Goal: Transaction & Acquisition: Purchase product/service

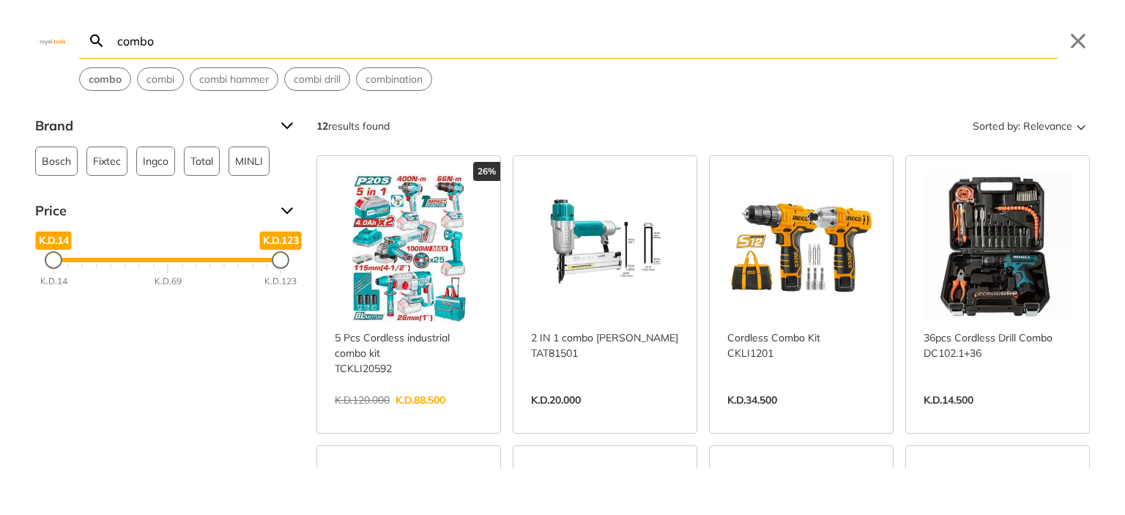
type input "combo"
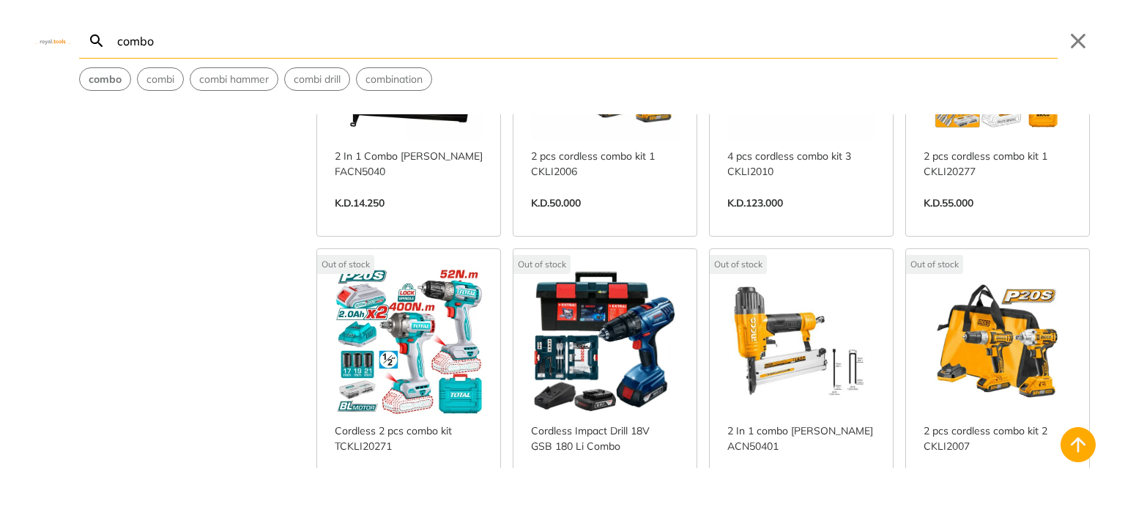
scroll to position [454, 0]
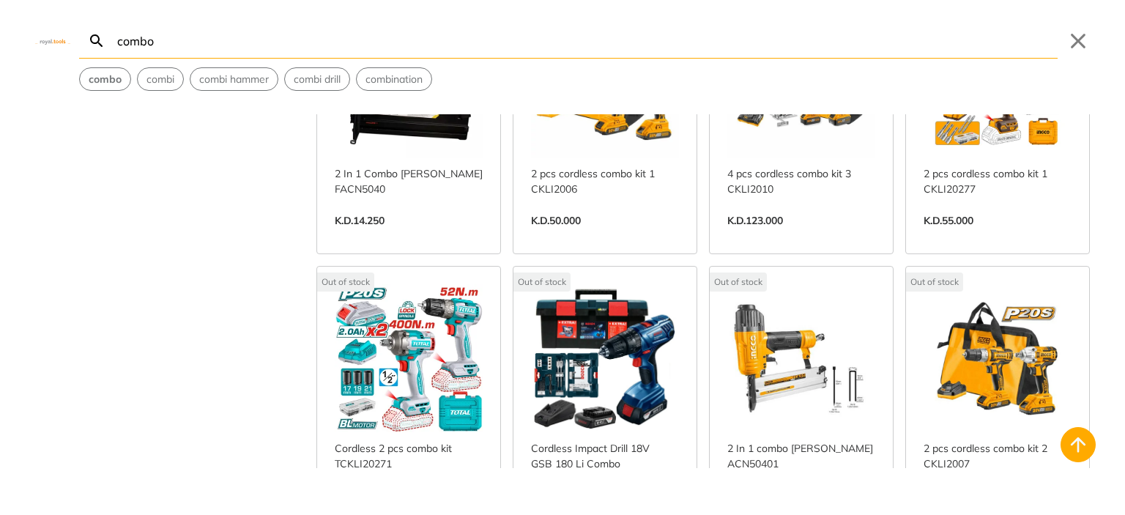
click at [403, 511] on link "View more →" at bounding box center [409, 511] width 148 height 0
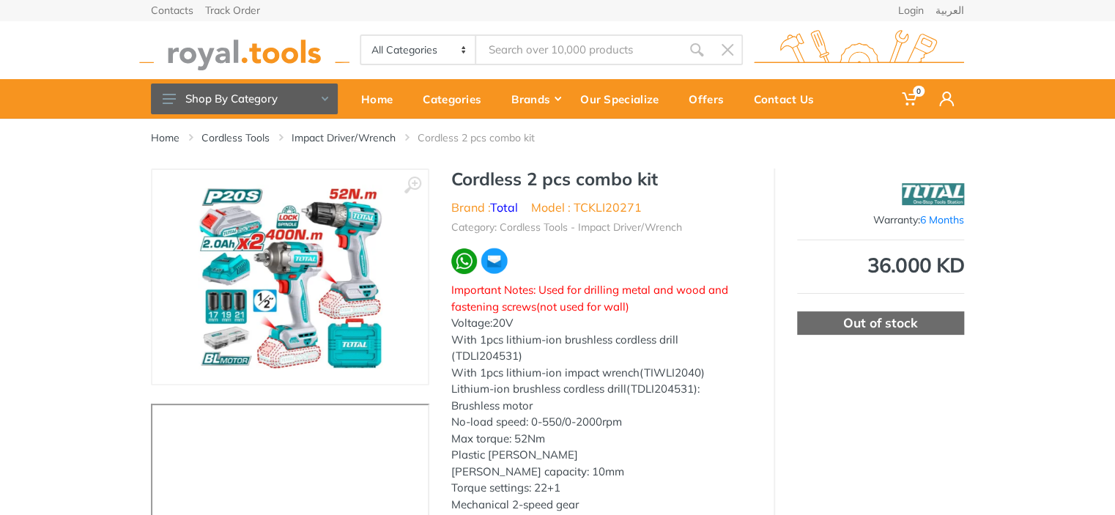
type input "combo"
click at [861, 324] on div "Out of stock" at bounding box center [880, 322] width 167 height 23
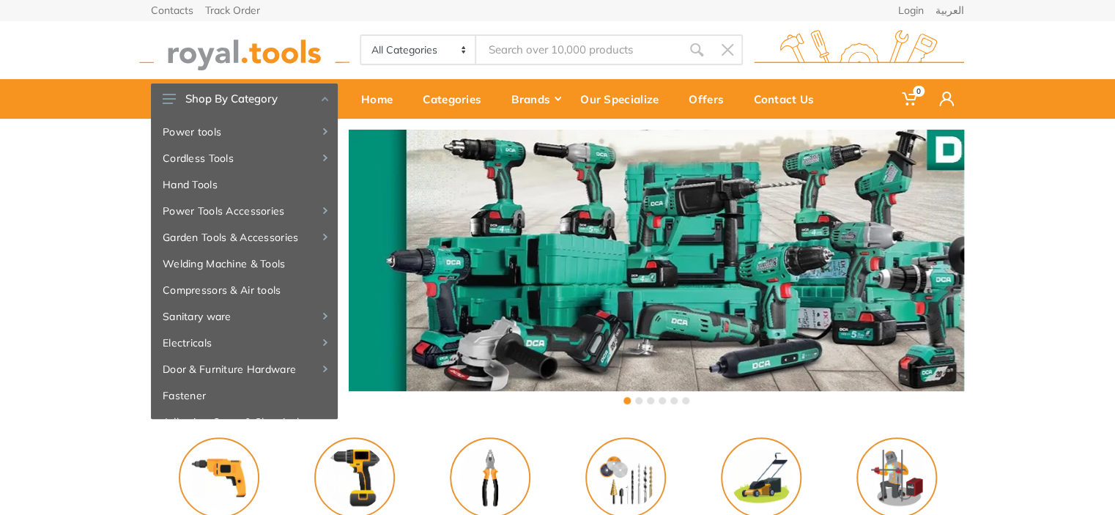
type input "combo"
click at [510, 48] on input "combo" at bounding box center [578, 49] width 205 height 31
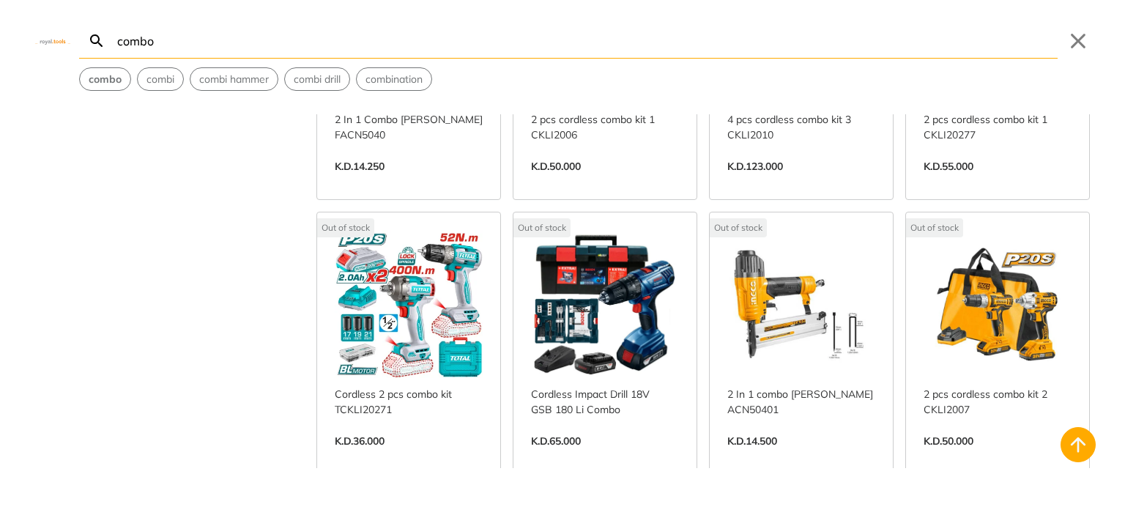
scroll to position [510, 0]
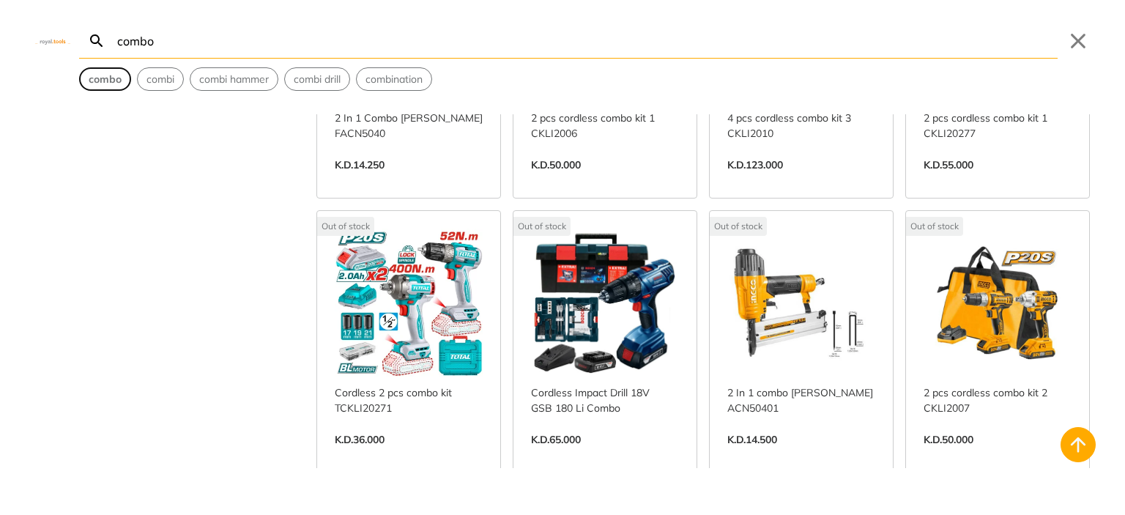
click at [117, 81] on strong "combo" at bounding box center [105, 79] width 33 height 13
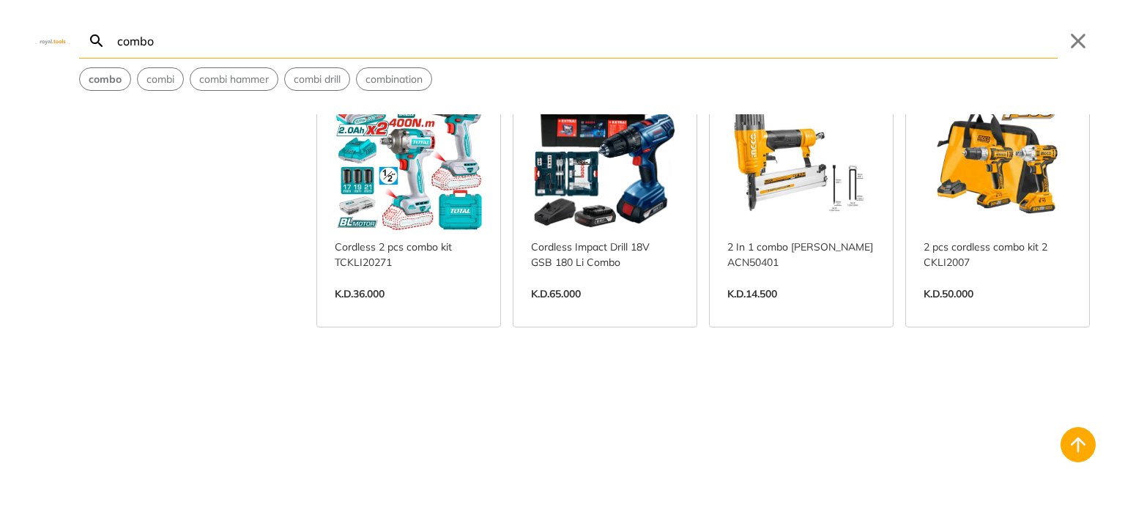
scroll to position [583, 0]
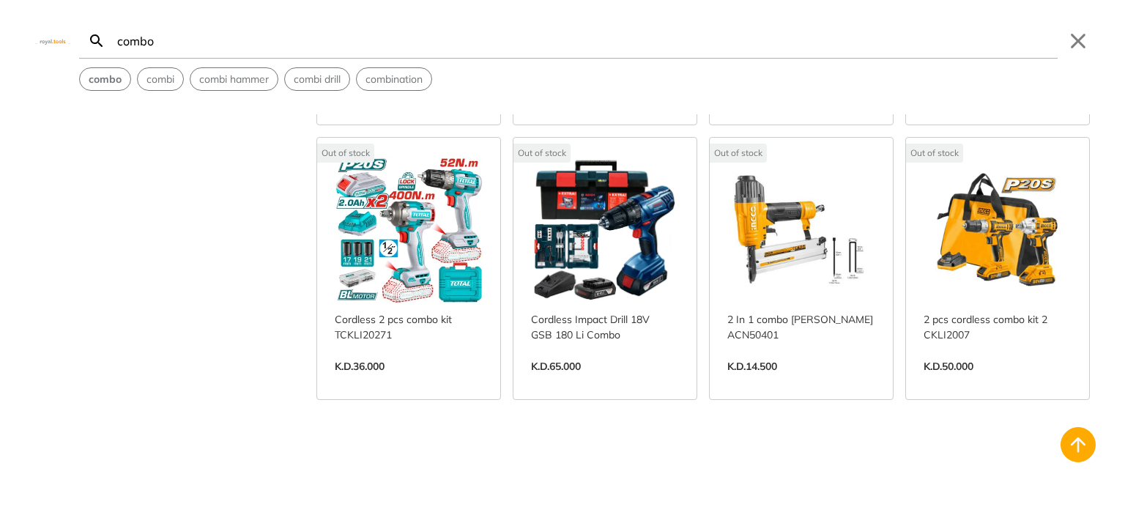
click at [456, 382] on link "View more →" at bounding box center [409, 382] width 148 height 0
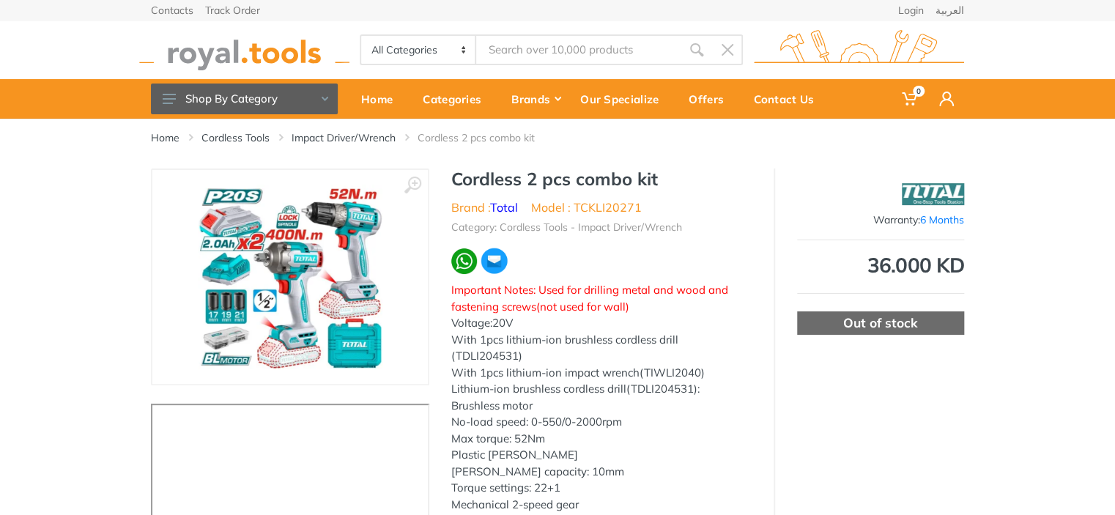
type input "combo"
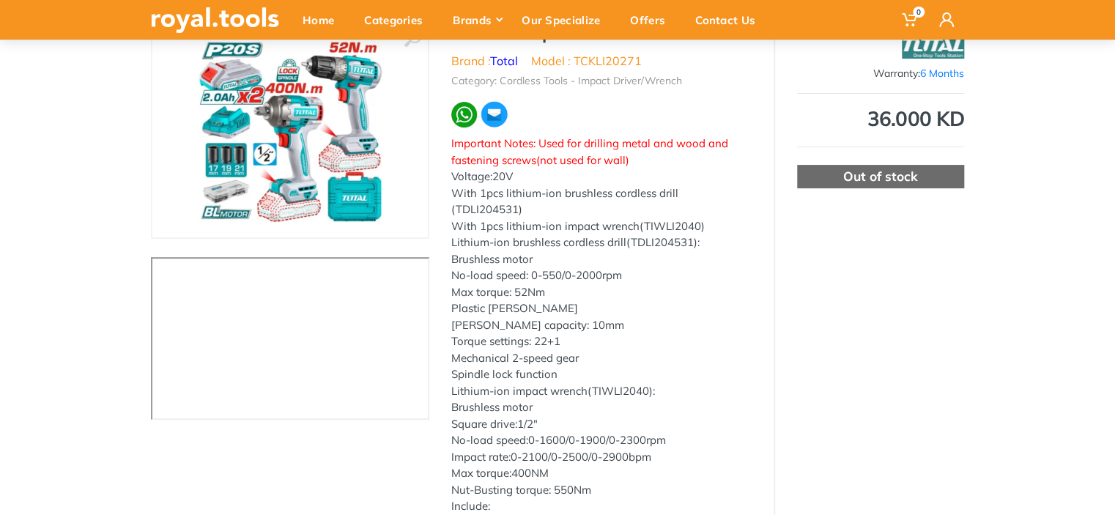
scroll to position [73, 0]
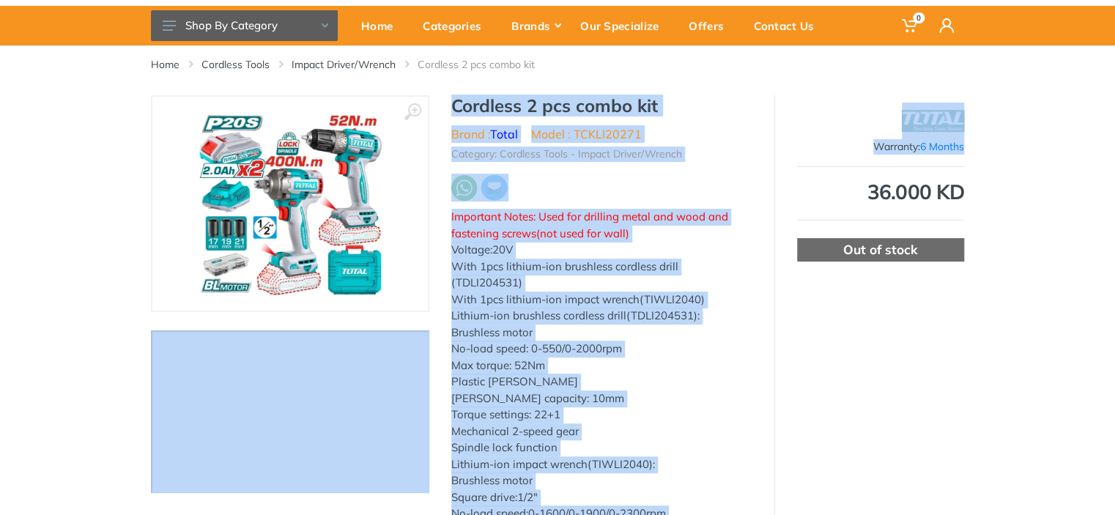
drag, startPoint x: 1113, startPoint y: 151, endPoint x: 1113, endPoint y: 84, distance: 66.7
click at [18, 171] on div "‹ ›" at bounding box center [557, 402] width 1115 height 615
click at [166, 65] on link "Home" at bounding box center [165, 64] width 29 height 15
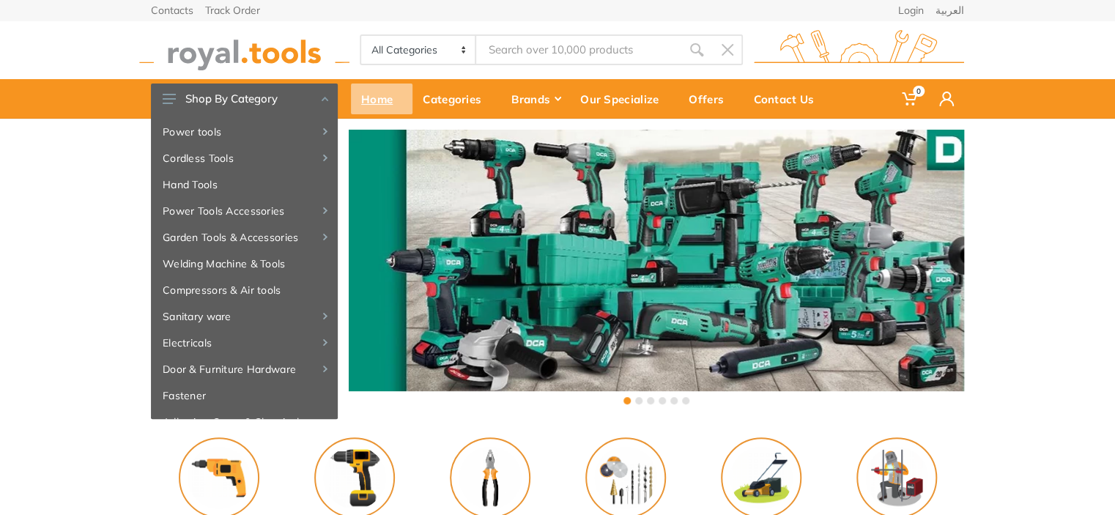
click at [379, 110] on div "Home" at bounding box center [382, 99] width 62 height 31
click at [381, 105] on div "Home" at bounding box center [382, 99] width 62 height 31
click at [78, 51] on div "Contacts Track Order Login العربية 0" at bounding box center [557, 59] width 1115 height 119
click at [458, 44] on select "All Categories Power tools Cordless Tools Hand Tools Power Tools Accessories Ga…" at bounding box center [418, 50] width 115 height 28
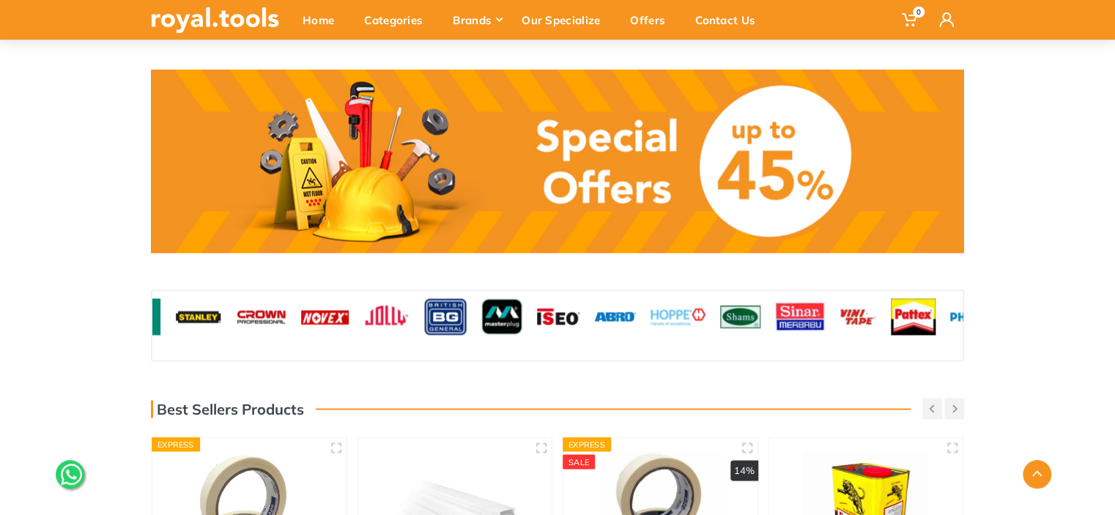
scroll to position [1227, 0]
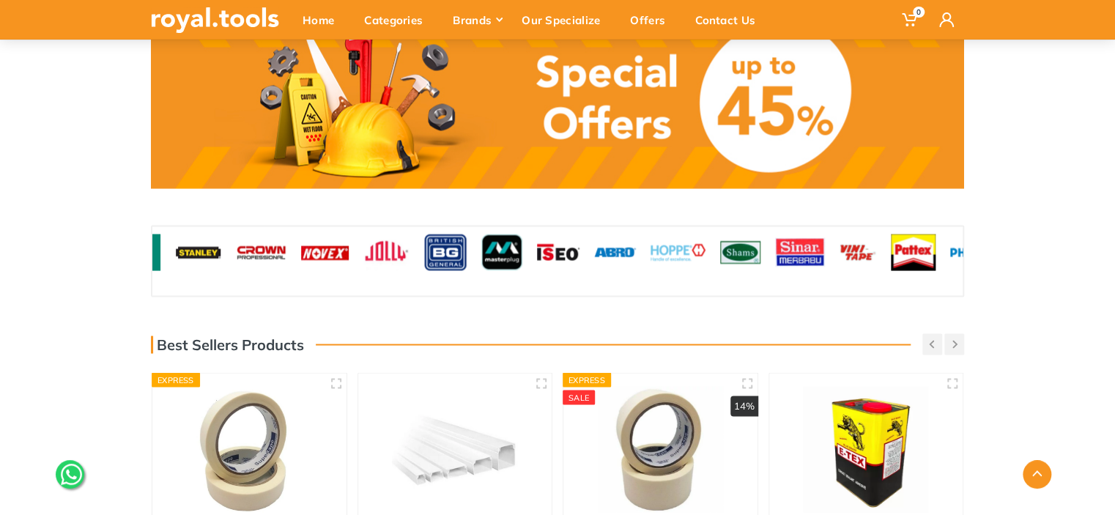
click at [557, 119] on link at bounding box center [557, 96] width 813 height 183
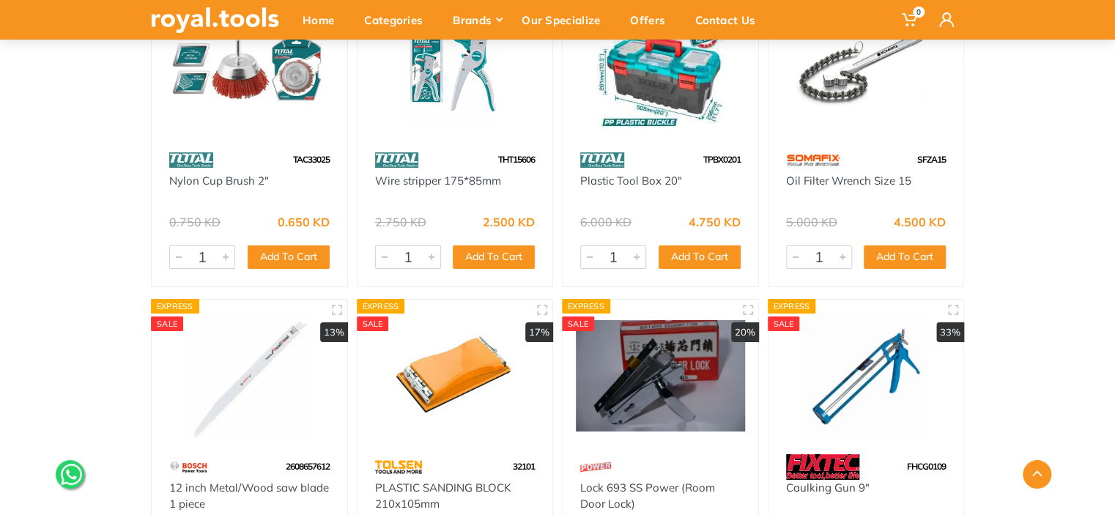
scroll to position [7501, 0]
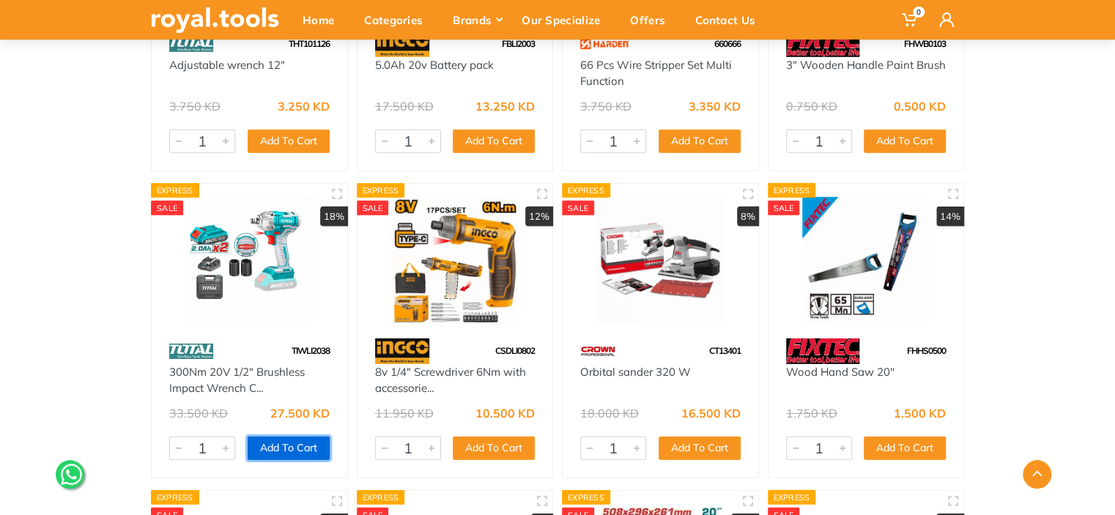
click at [308, 451] on button "Add To Cart" at bounding box center [289, 448] width 82 height 23
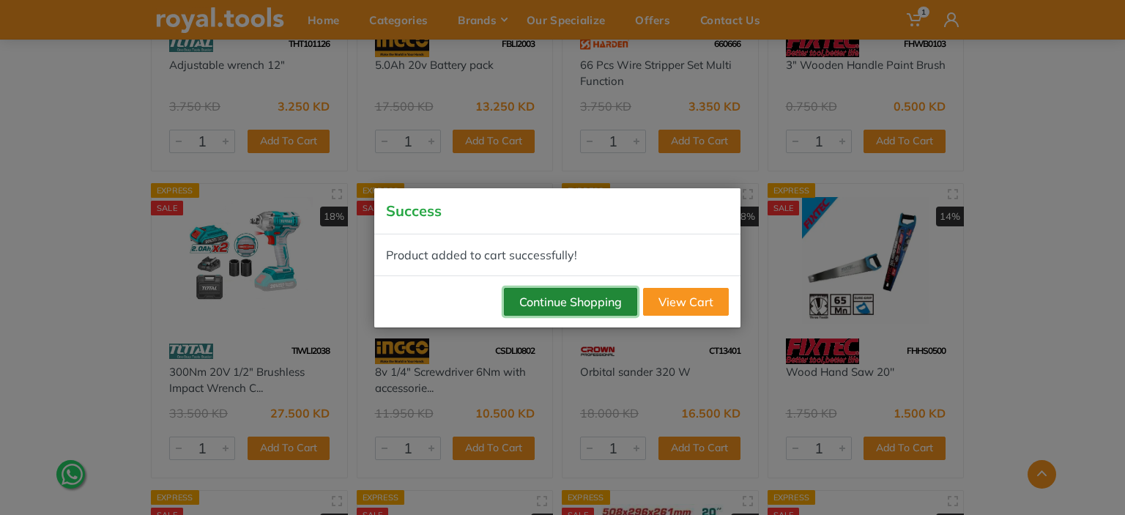
click at [611, 306] on button "Continue Shopping" at bounding box center [570, 302] width 133 height 28
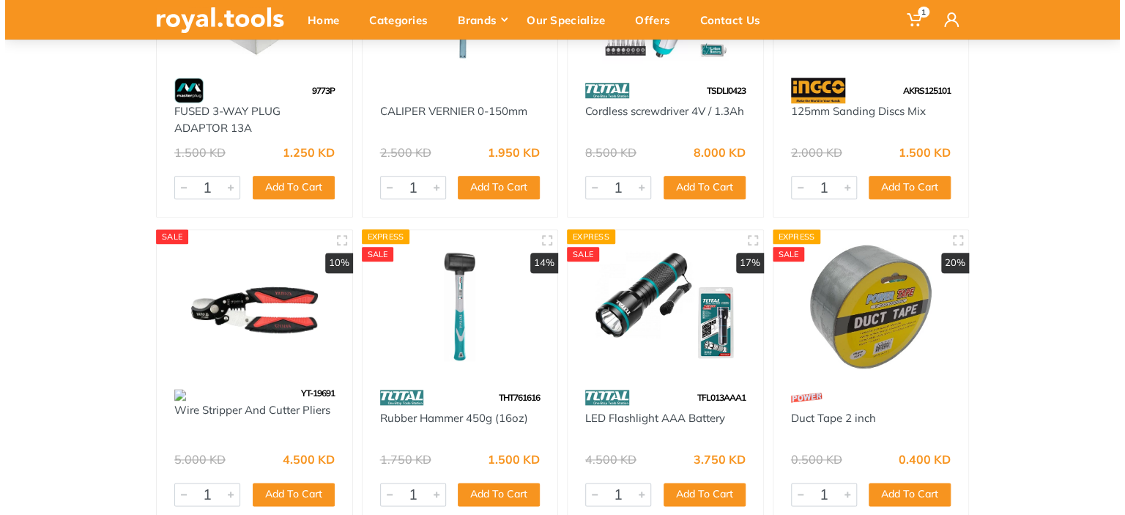
scroll to position [0, 0]
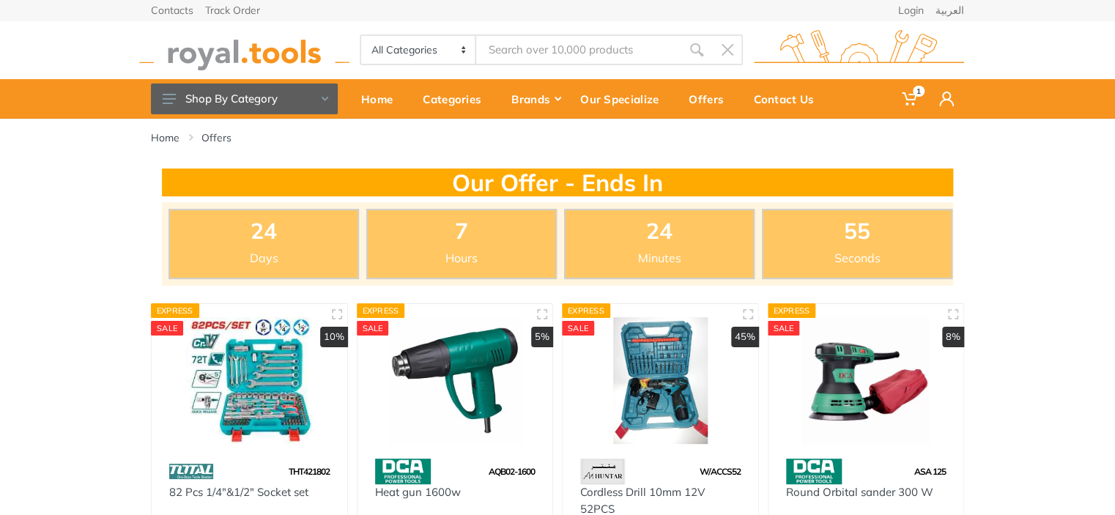
click at [517, 47] on input "Site search" at bounding box center [578, 49] width 205 height 31
type input "foam"
click at [701, 47] on icon "submit" at bounding box center [696, 49] width 15 height 15
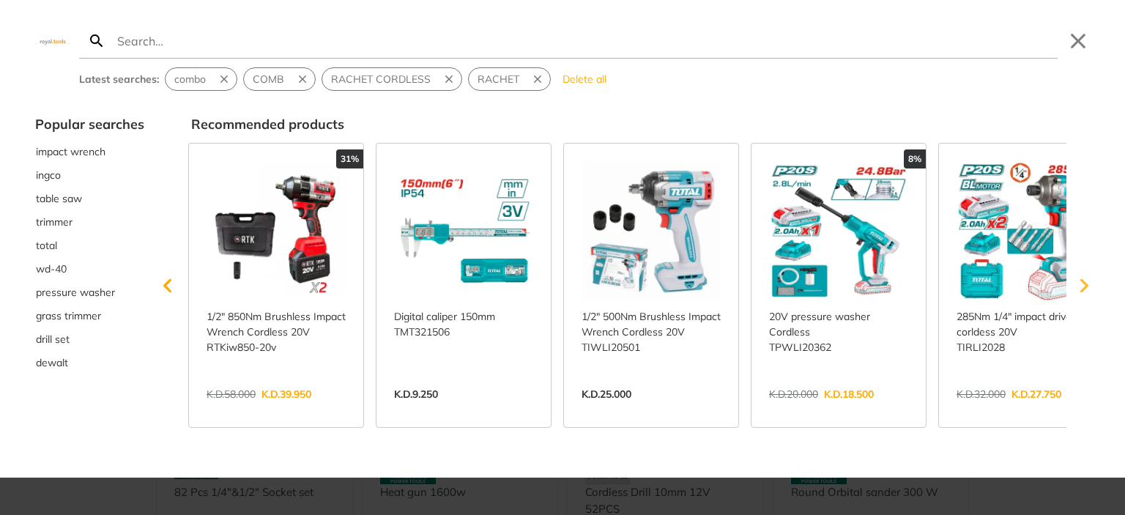
click at [1088, 285] on icon "Scroll right" at bounding box center [1085, 285] width 8 height 14
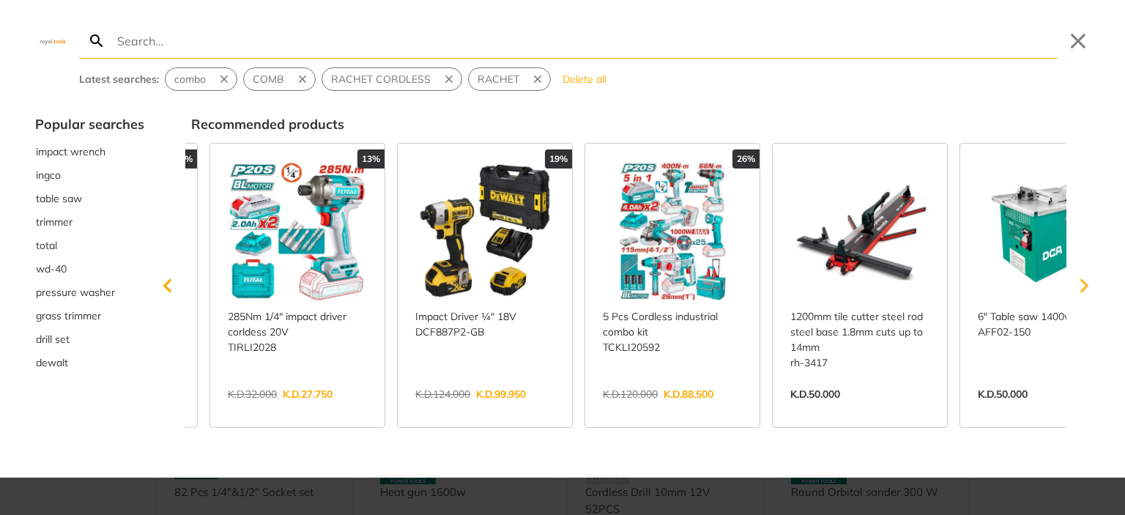
scroll to position [0, 747]
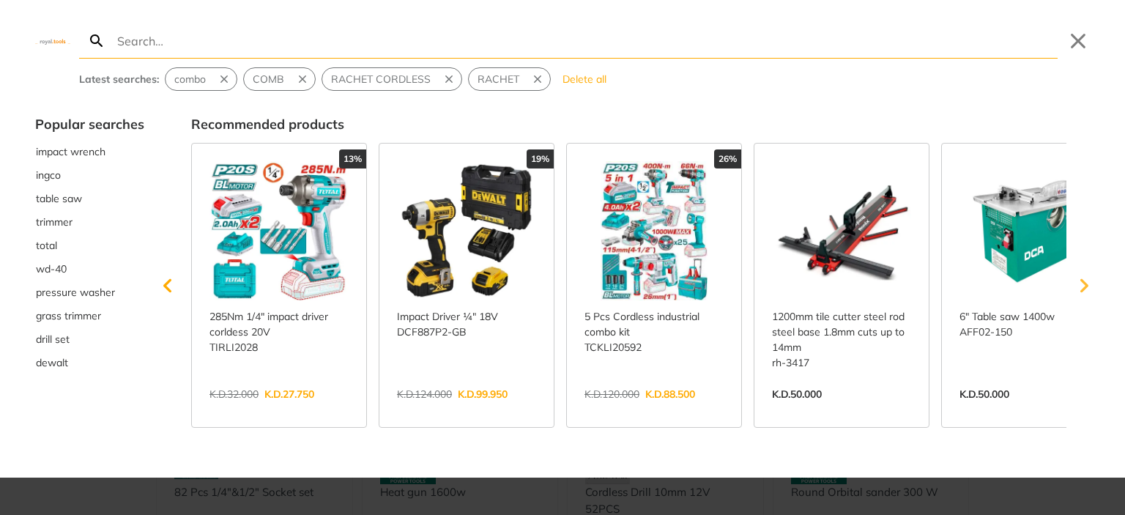
click at [1088, 285] on icon "Scroll right" at bounding box center [1085, 285] width 8 height 14
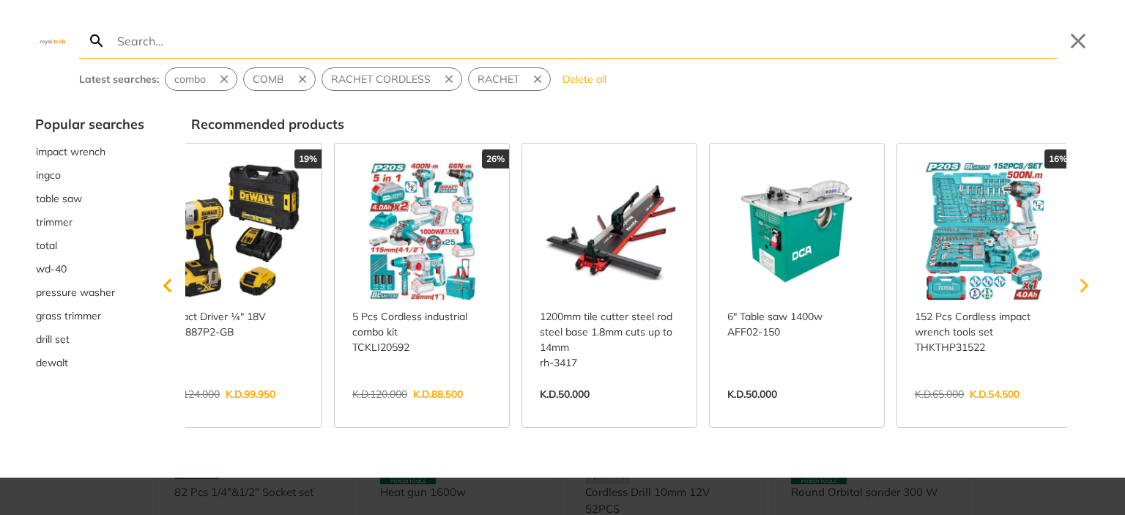
scroll to position [0, 990]
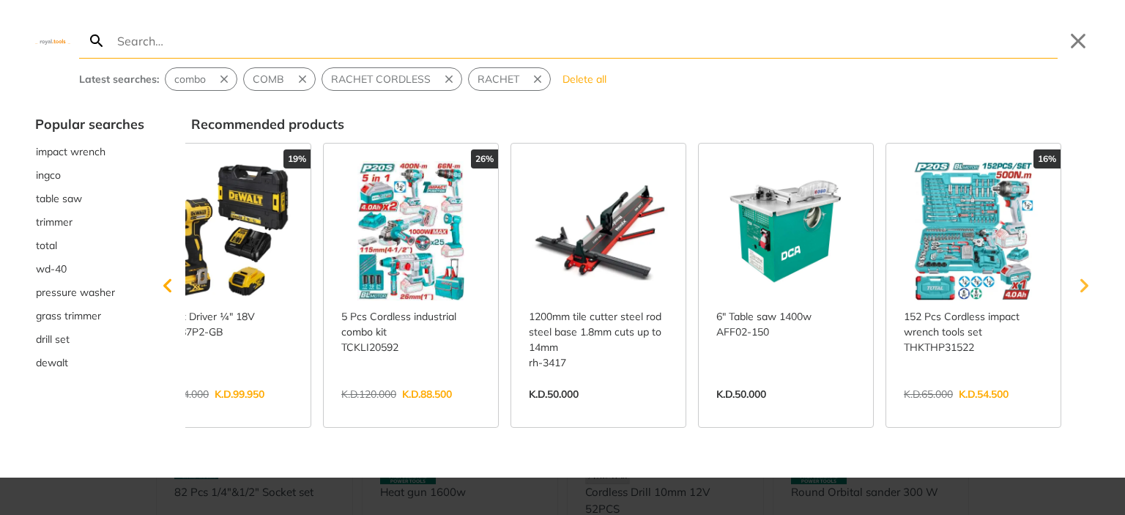
click at [1088, 285] on icon "Scroll right" at bounding box center [1085, 285] width 8 height 14
click at [215, 42] on input "Search" at bounding box center [586, 40] width 944 height 34
type input "fo"
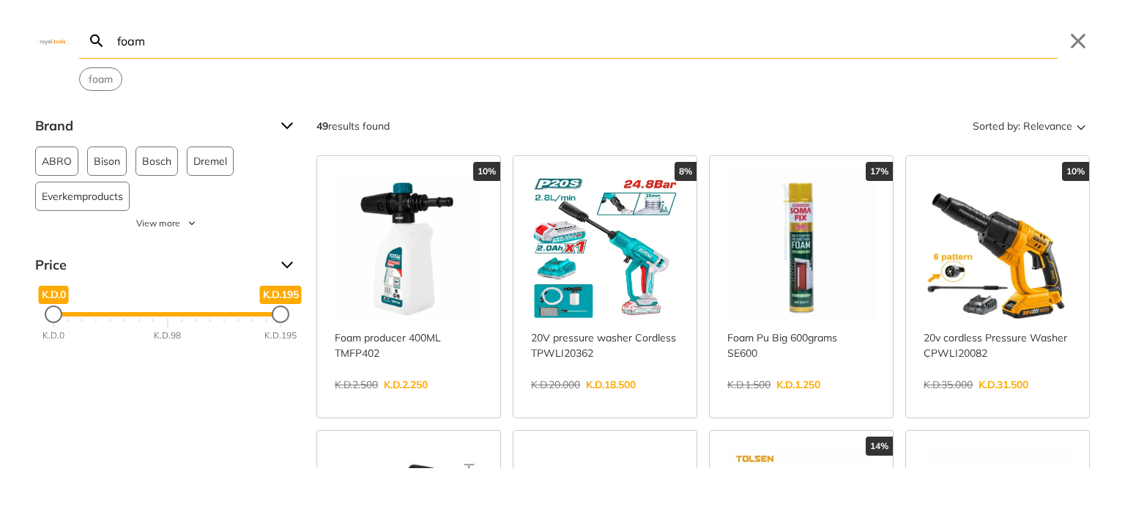
type input "foam"
click at [382, 400] on link "View more →" at bounding box center [409, 400] width 148 height 0
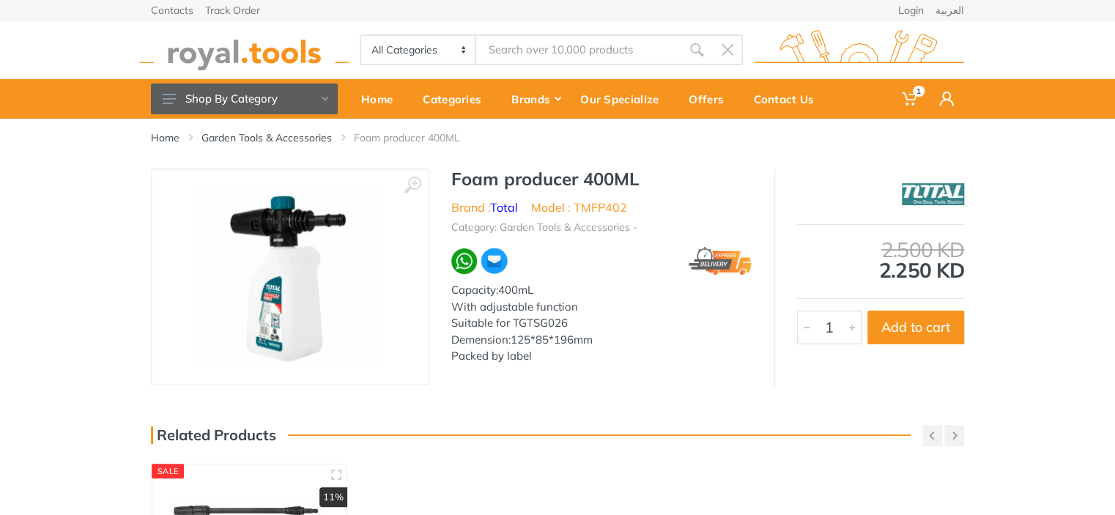
type input "foam"
click at [876, 330] on button "Add to cart" at bounding box center [915, 328] width 97 height 34
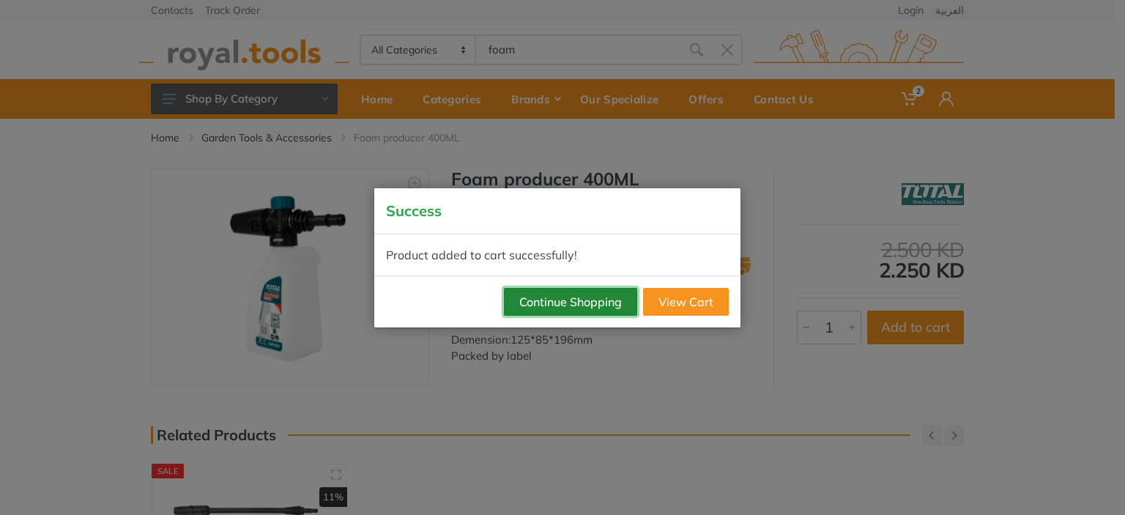
click at [571, 300] on button "Continue Shopping" at bounding box center [570, 302] width 133 height 28
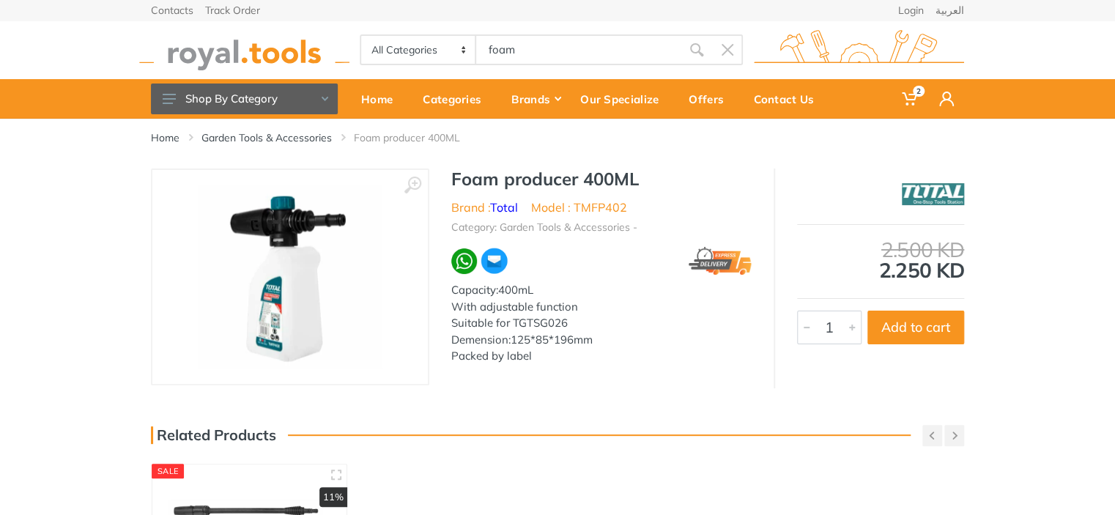
click at [531, 49] on input "foam" at bounding box center [578, 49] width 205 height 31
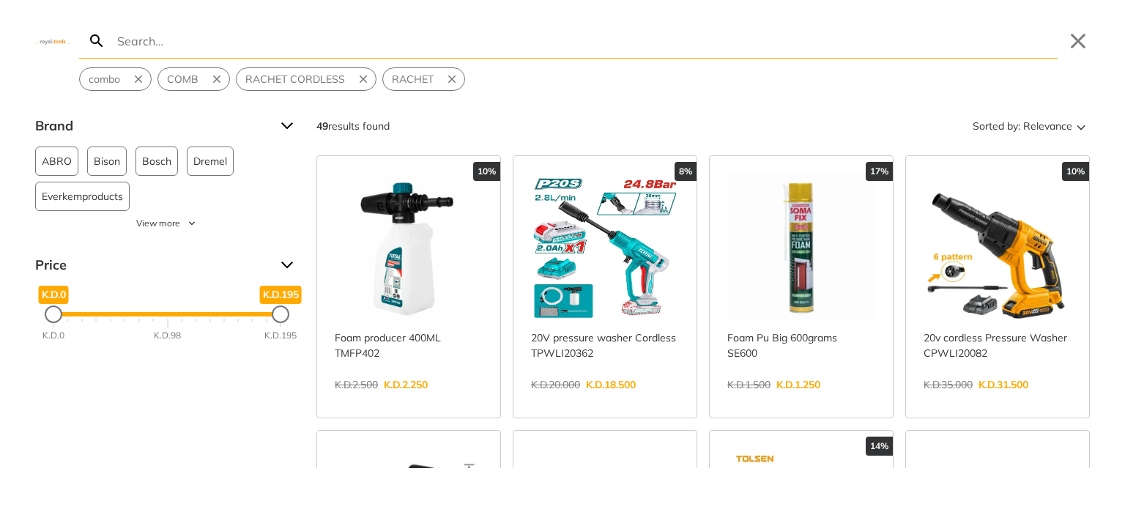
click at [149, 42] on input "Search" at bounding box center [586, 40] width 944 height 34
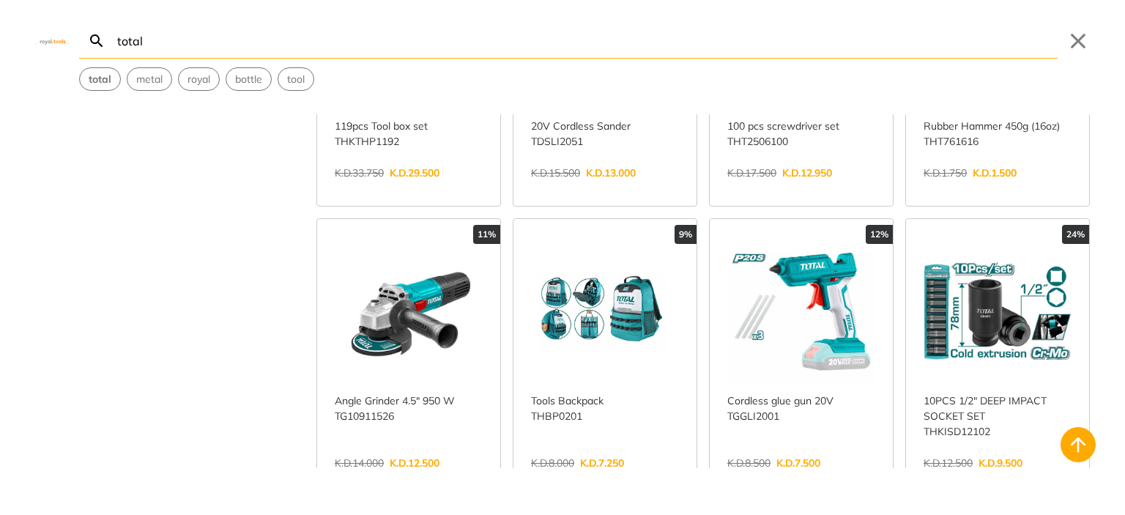
scroll to position [834, 0]
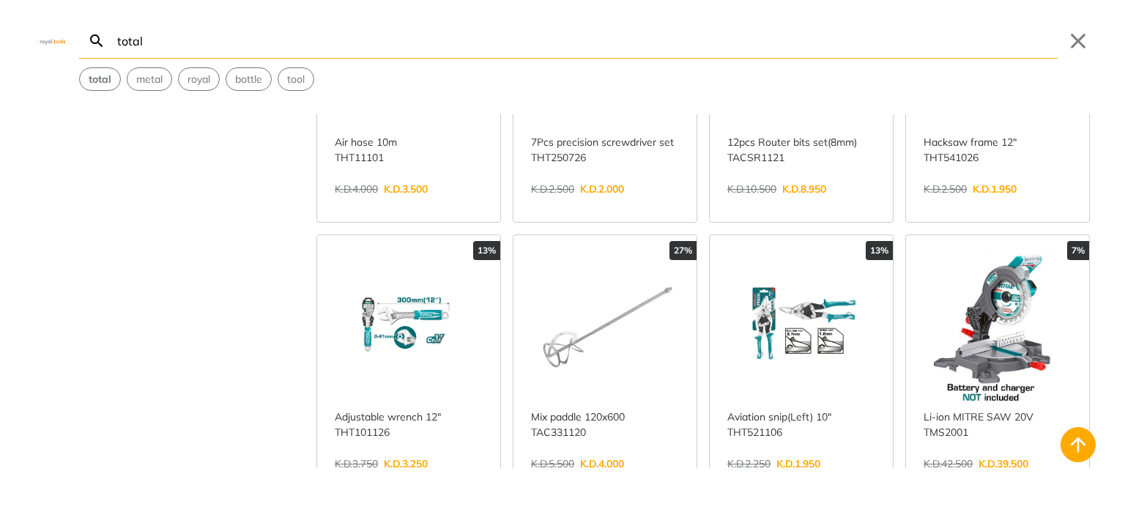
scroll to position [2185, 0]
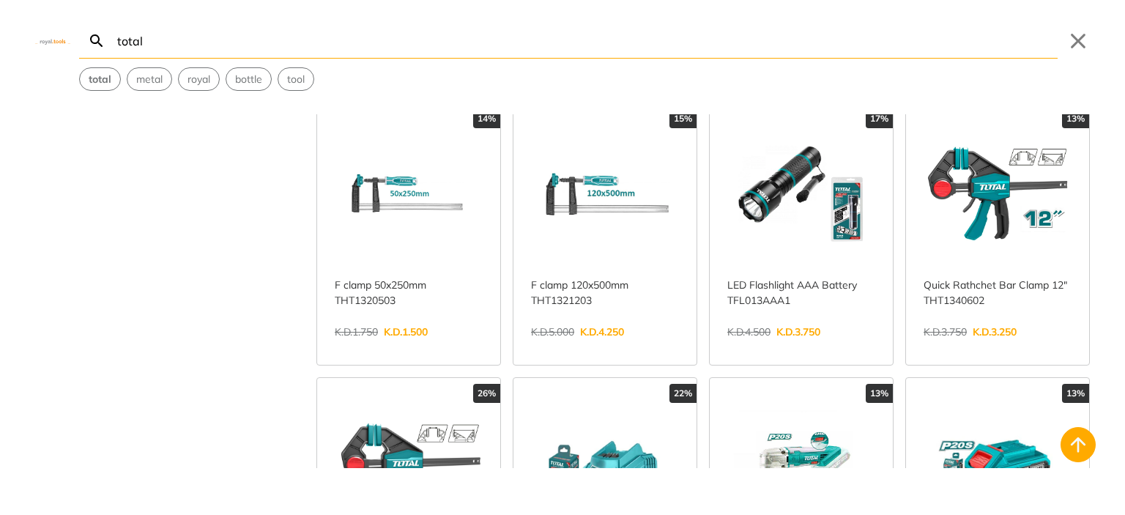
scroll to position [3500, 0]
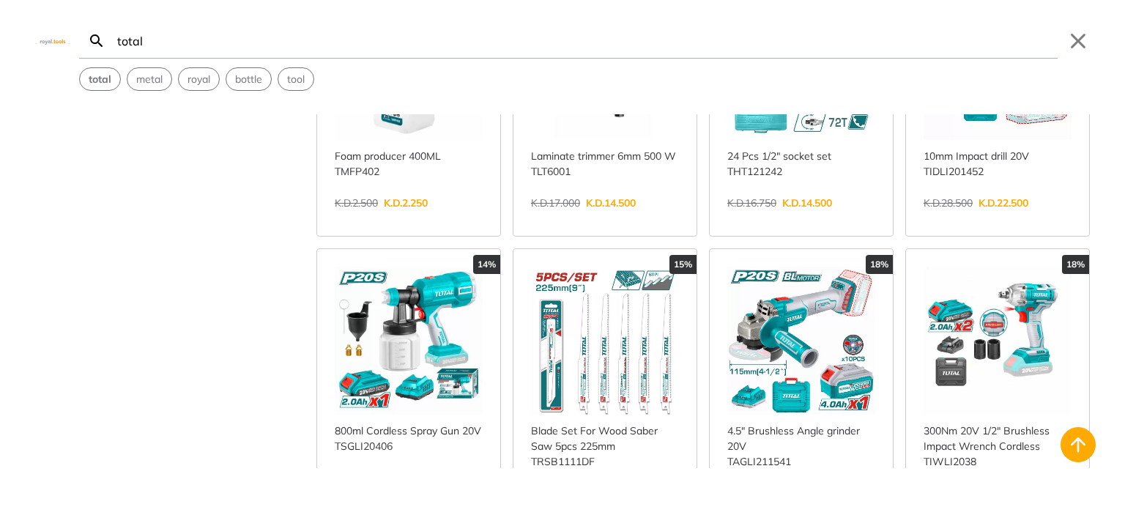
scroll to position [4984, 0]
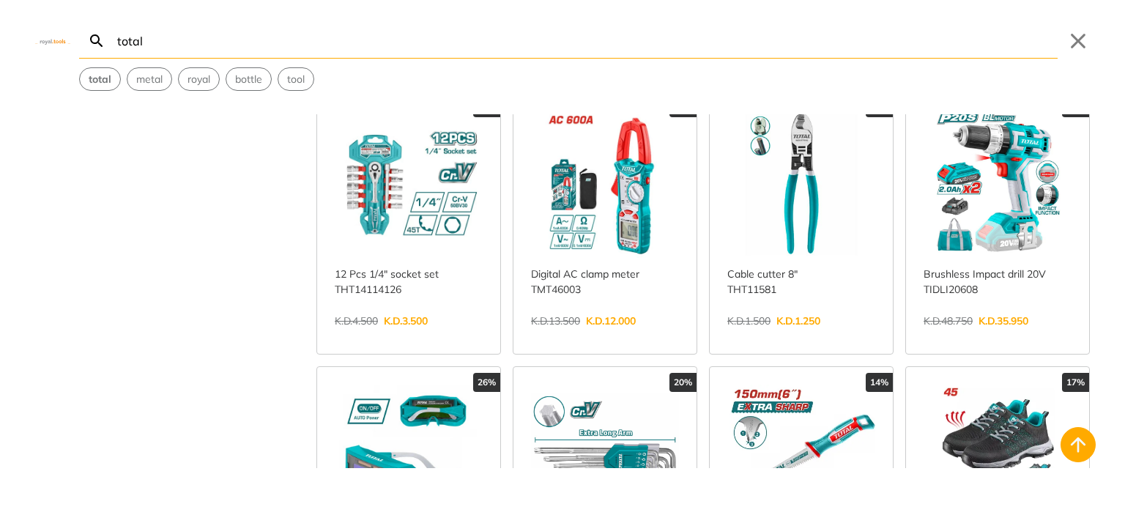
scroll to position [6270, 0]
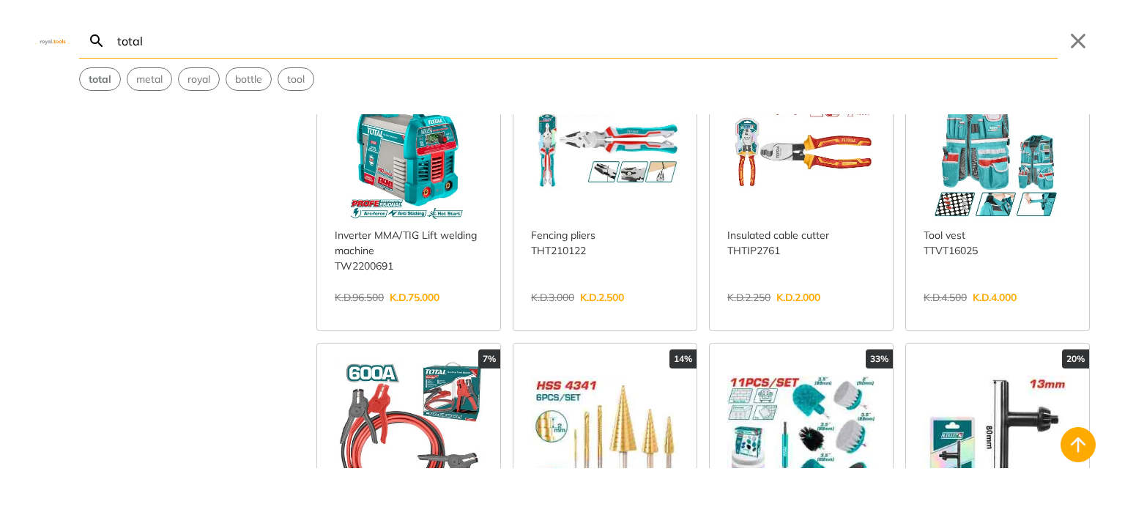
scroll to position [7717, 0]
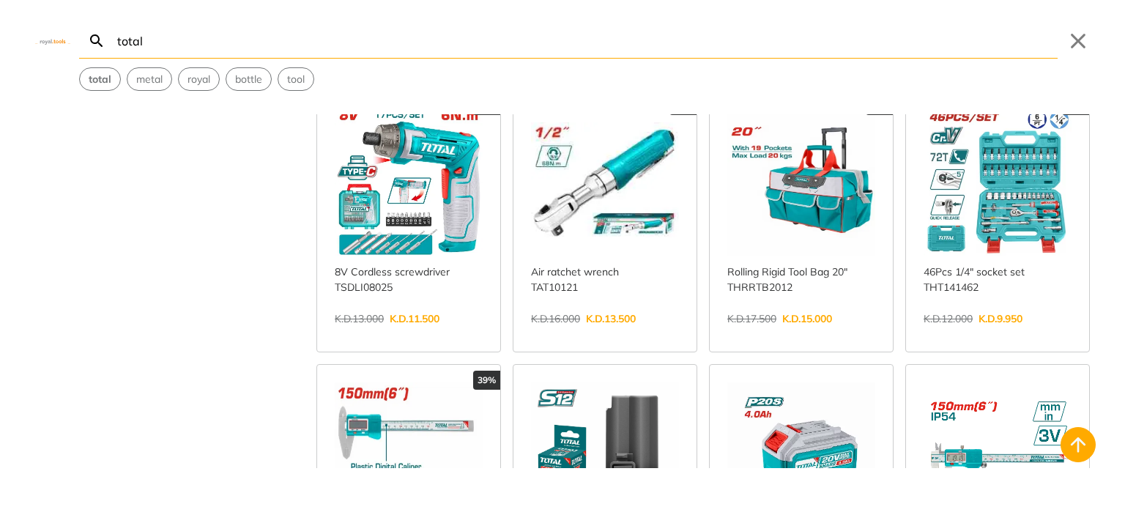
scroll to position [9104, 0]
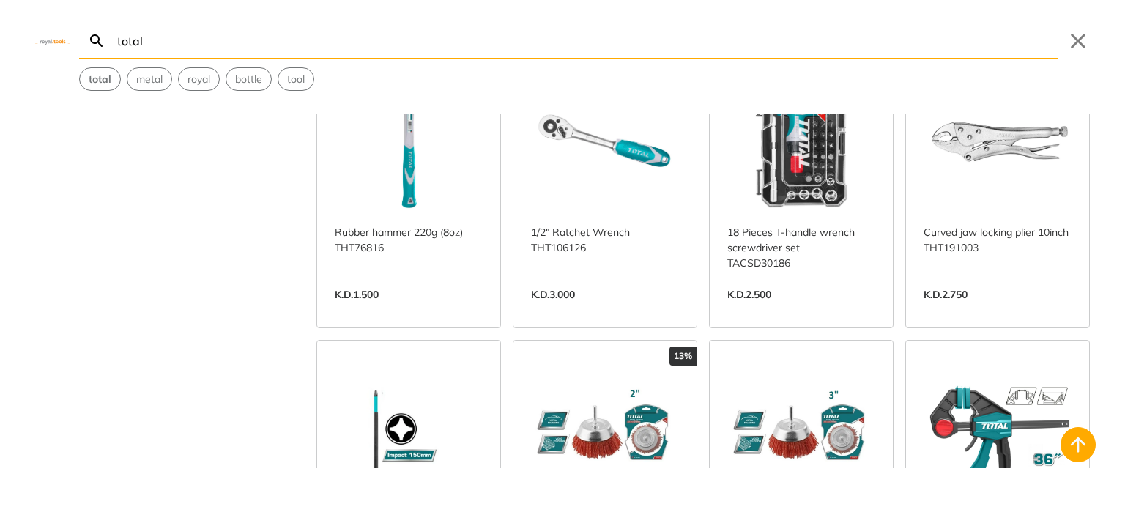
scroll to position [10574, 0]
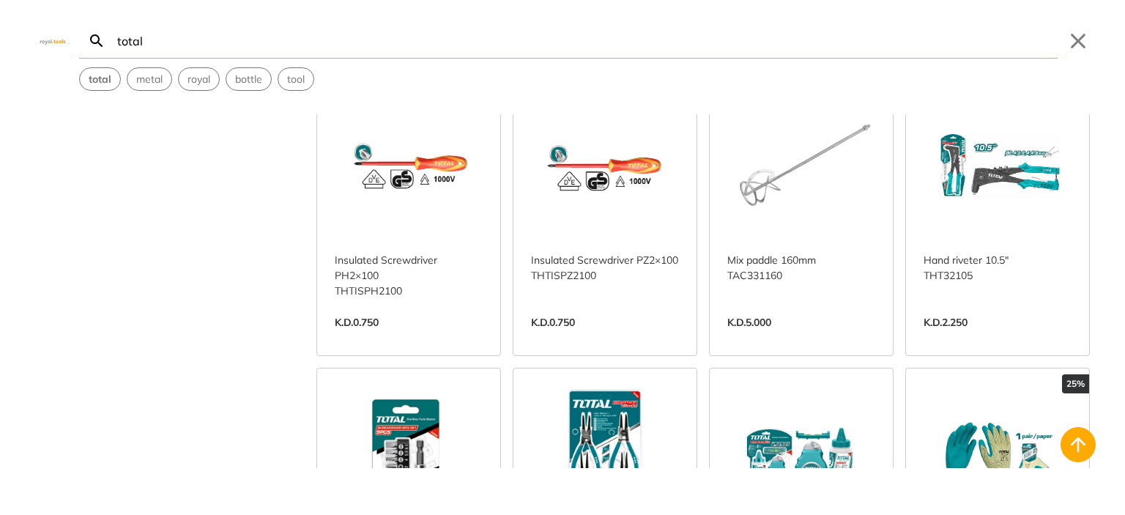
scroll to position [11965, 0]
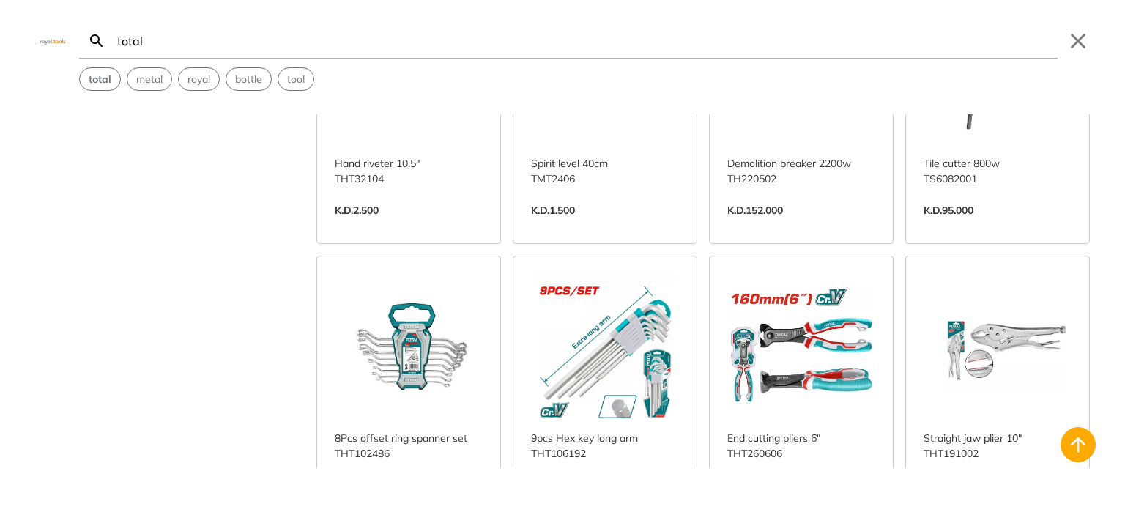
scroll to position [13211, 0]
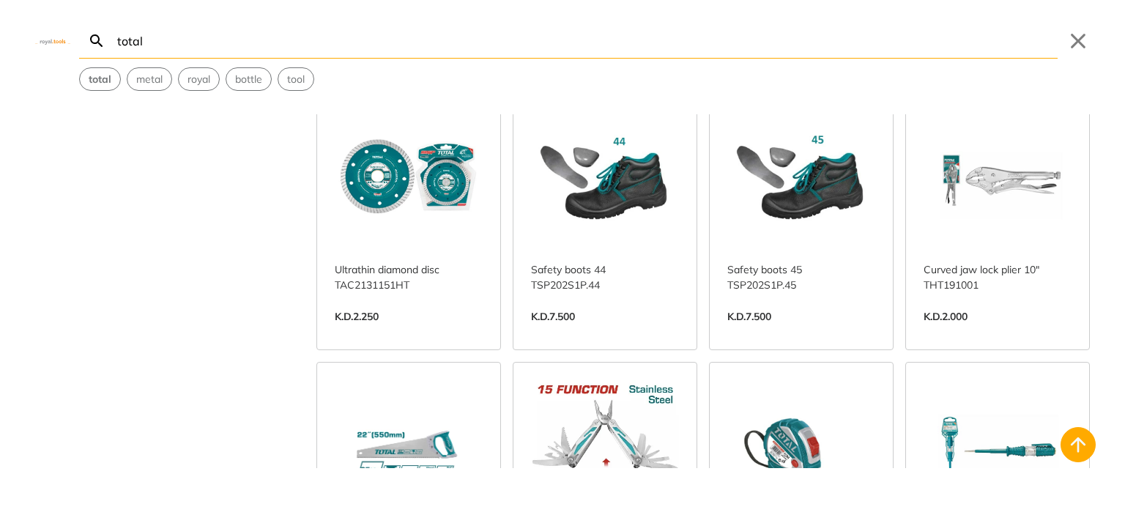
scroll to position [14749, 0]
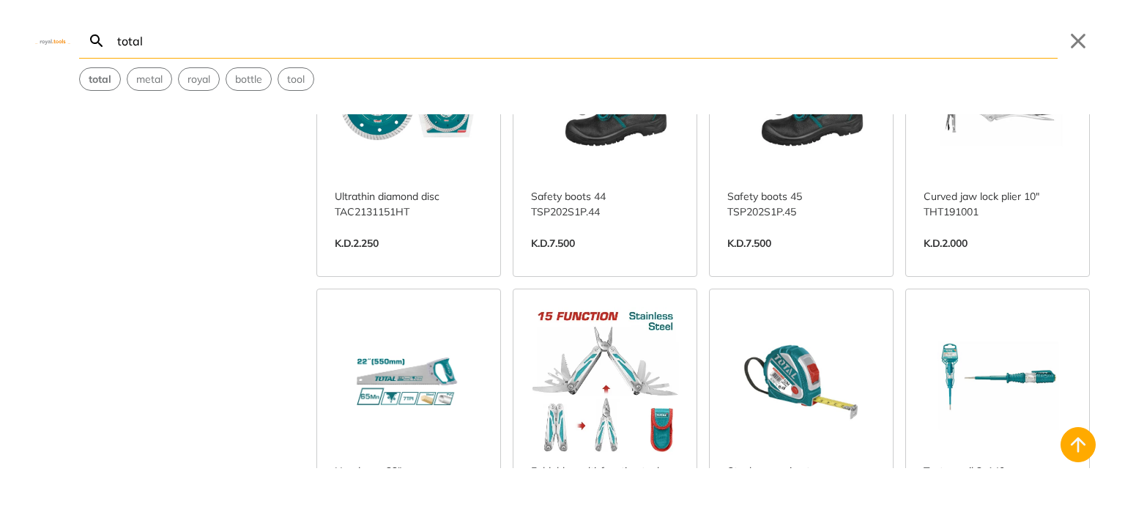
click at [182, 229] on div "Brand Bosch 10 Dewalt 1 Dremel 1 Fixtec 1 Makita 1 Milwaukee 1 Panasonic 2 Resi…" at bounding box center [562, 291] width 1125 height 354
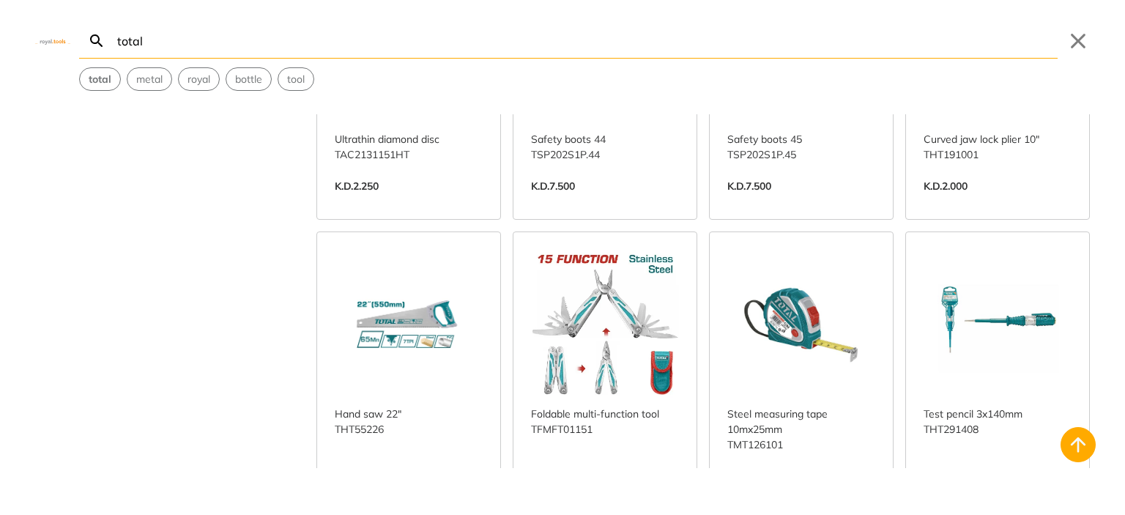
type input "total"
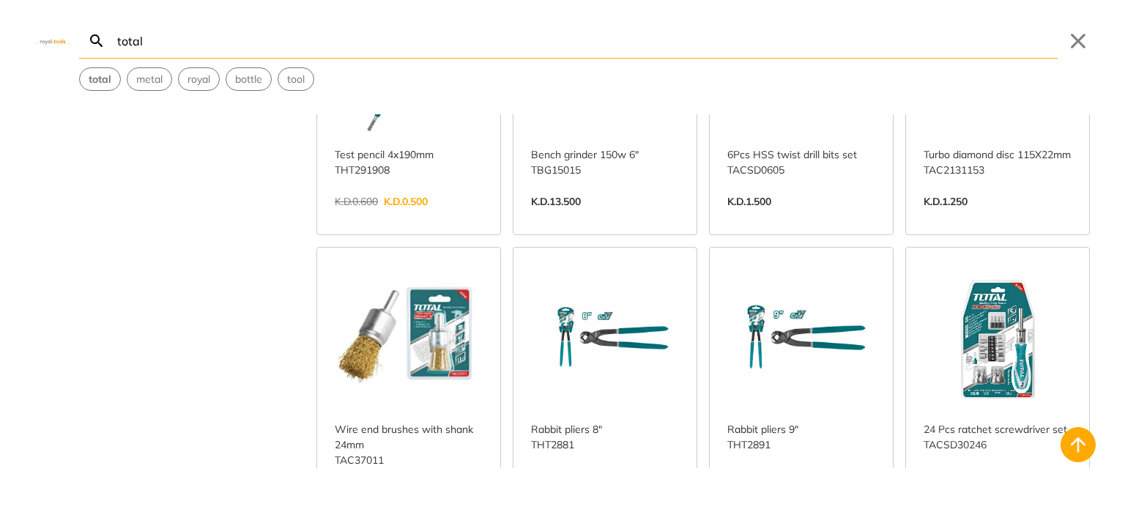
scroll to position [15394, 0]
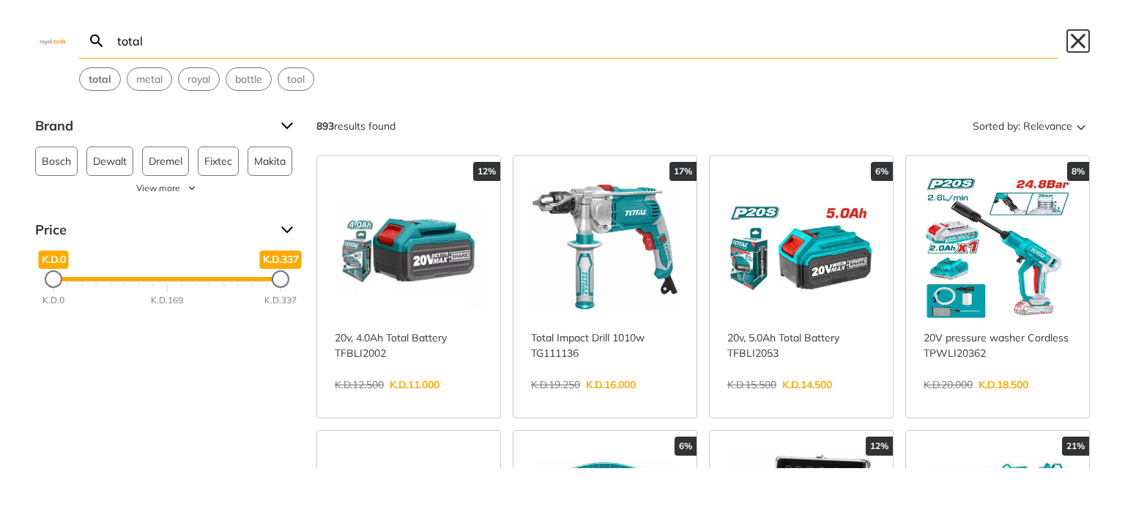
click at [1081, 40] on button "Close" at bounding box center [1078, 40] width 23 height 23
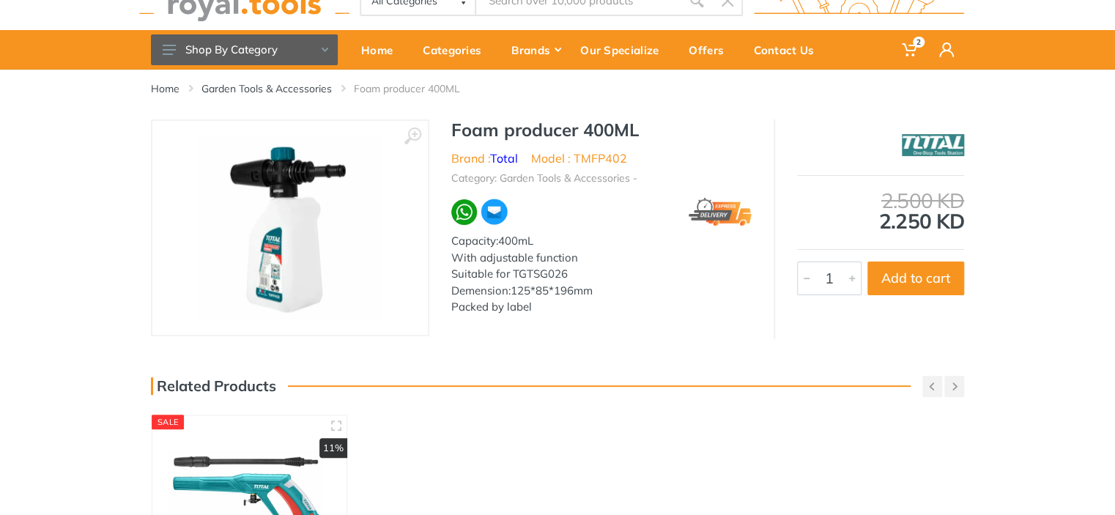
scroll to position [73, 0]
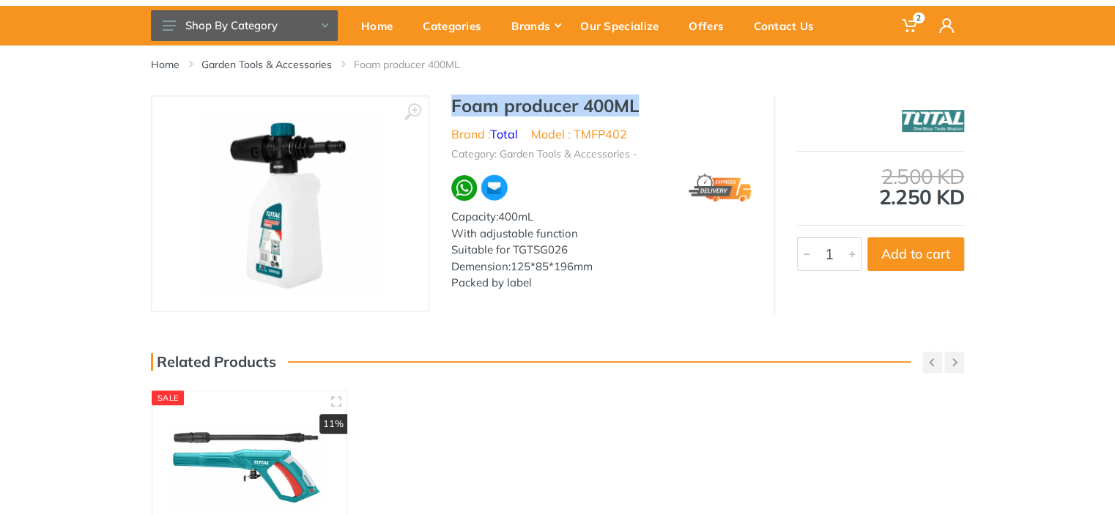
drag, startPoint x: 453, startPoint y: 108, endPoint x: 675, endPoint y: 101, distance: 221.3
click at [675, 102] on h1 "Foam producer 400ML" at bounding box center [601, 105] width 300 height 21
copy h1 "Foam producer 400ML"
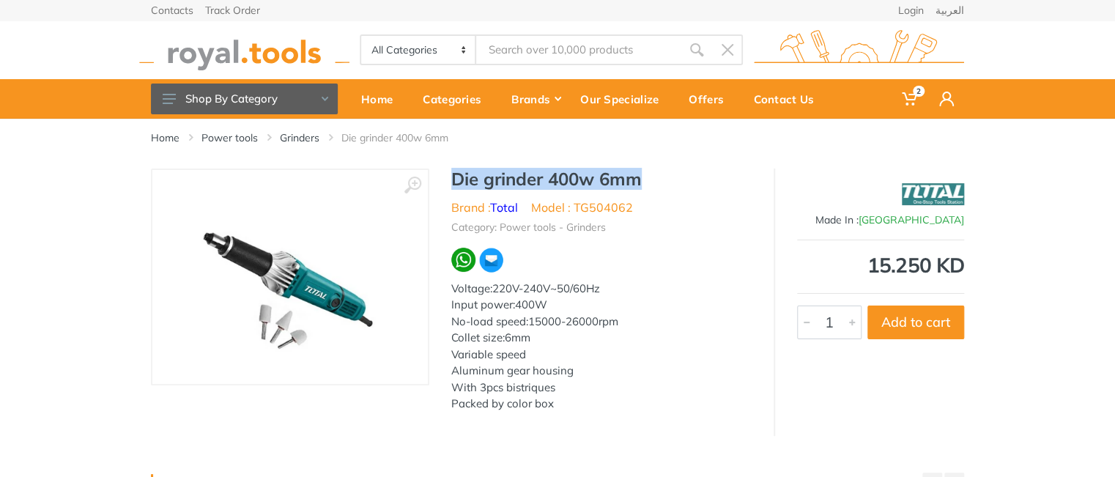
drag, startPoint x: 454, startPoint y: 181, endPoint x: 644, endPoint y: 181, distance: 189.7
click at [644, 181] on h1 "Die grinder 400w 6mm" at bounding box center [601, 178] width 300 height 21
copy h1 "Die grinder 400w 6mm"
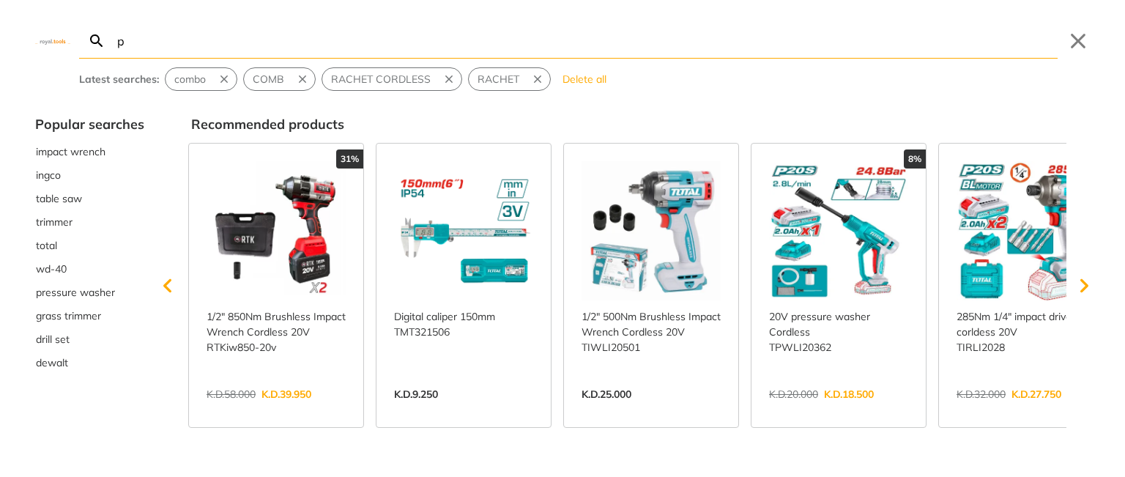
type input "po"
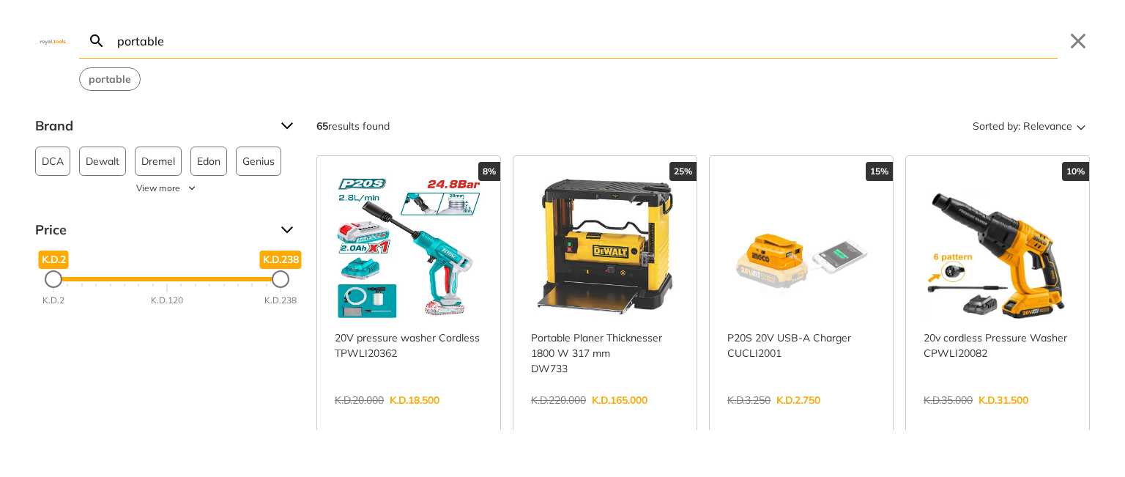
type input "portable"
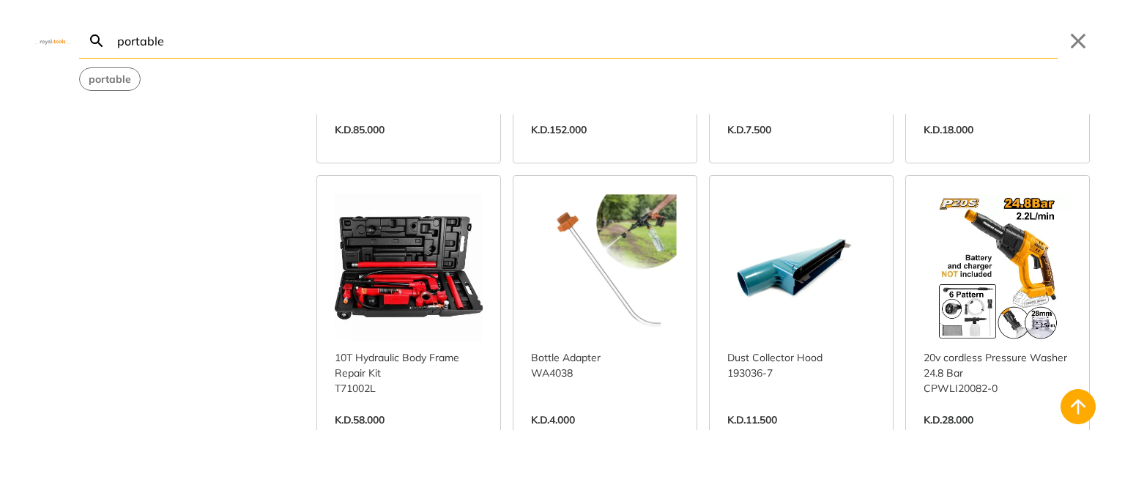
scroll to position [853, 0]
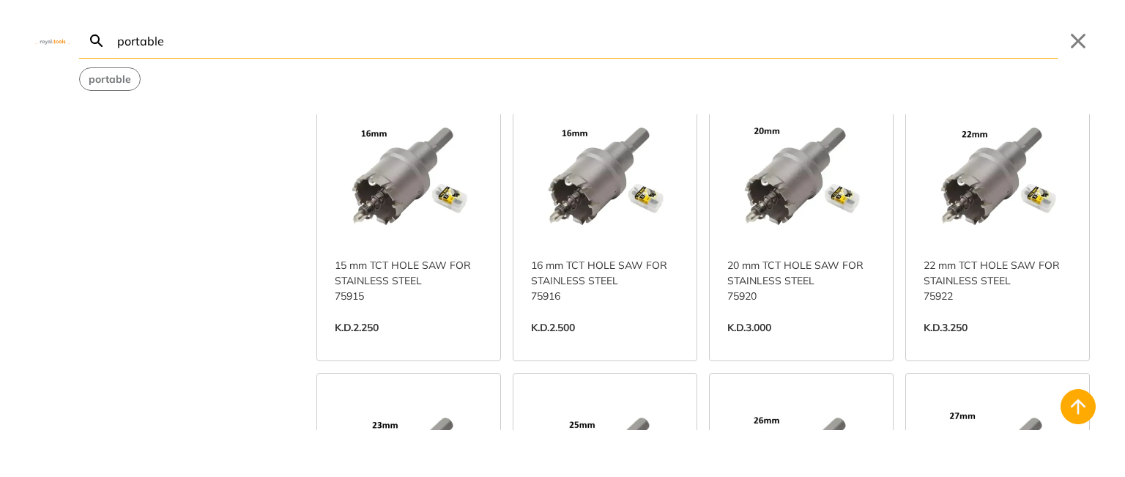
scroll to position [2073, 0]
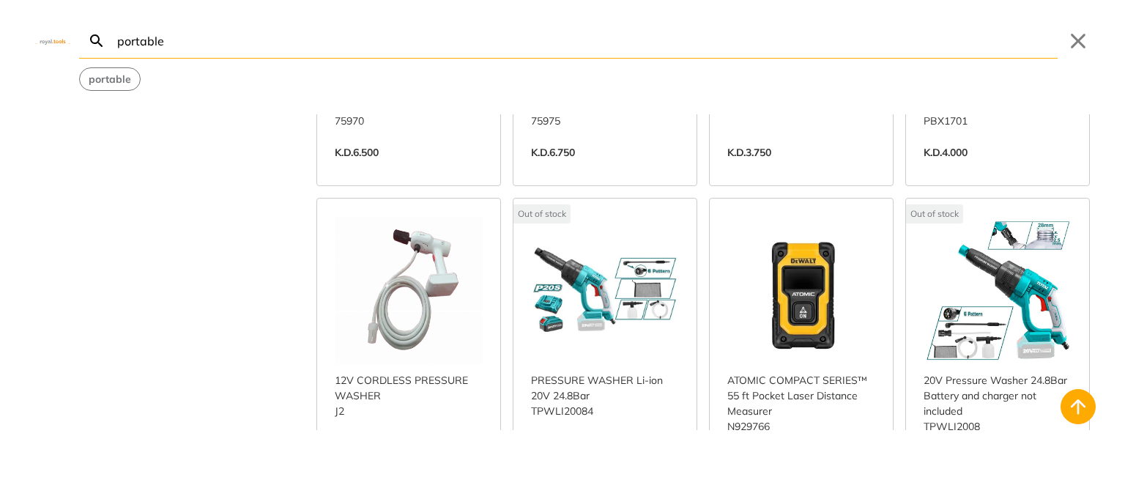
scroll to position [3822, 0]
